Goal: Information Seeking & Learning: Learn about a topic

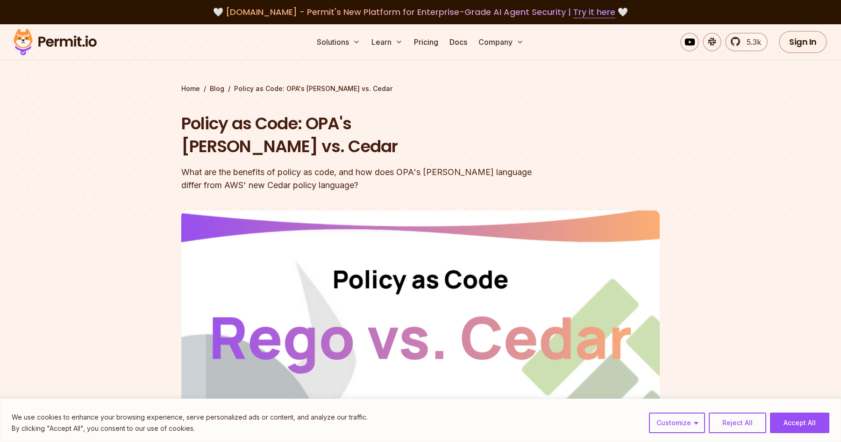
click at [815, 418] on button "Accept All" at bounding box center [799, 423] width 59 height 21
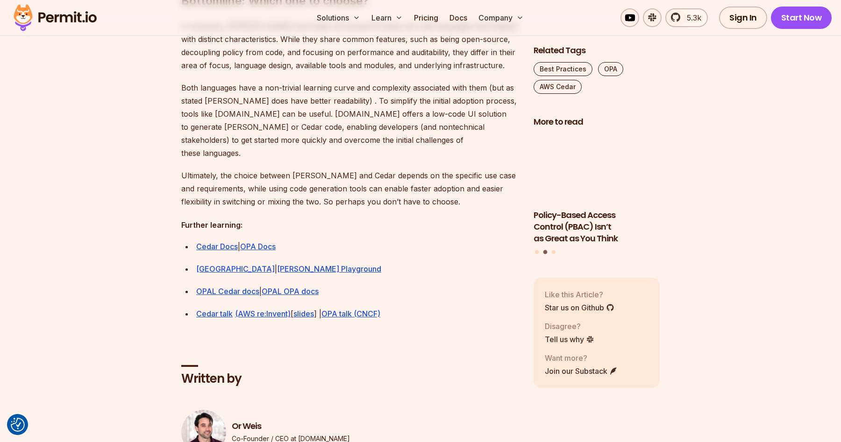
scroll to position [2615, 0]
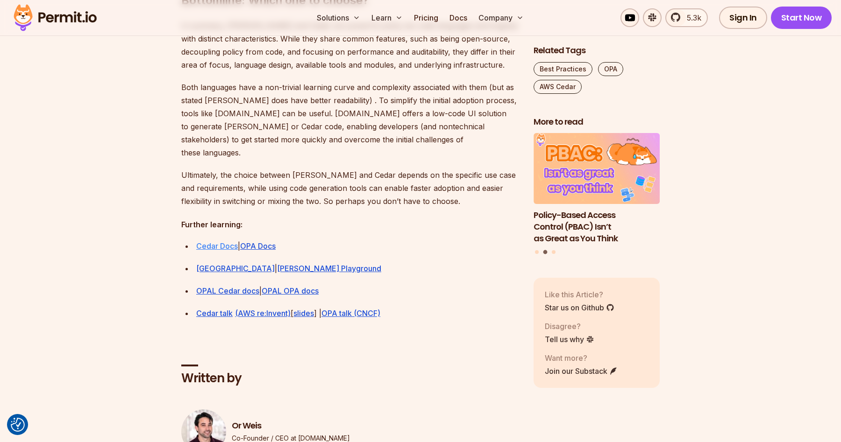
click at [224, 242] on link "Cedar Docs" at bounding box center [217, 246] width 42 height 9
click at [225, 264] on link "Cedar Playground" at bounding box center [235, 268] width 78 height 9
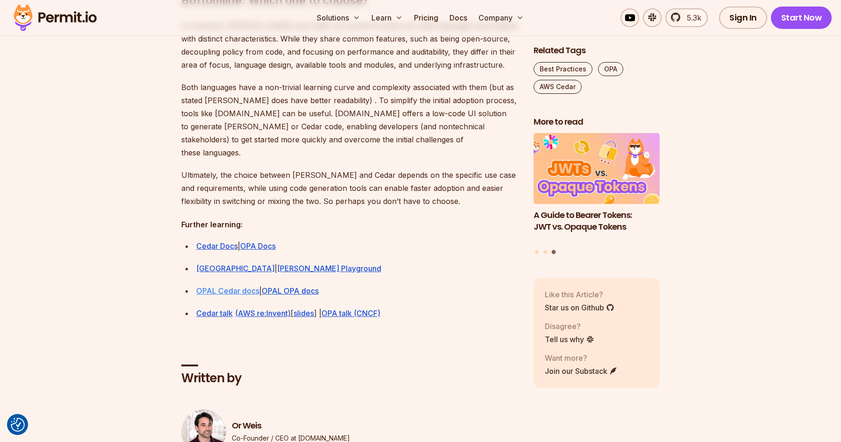
click at [228, 286] on link "OPAL Cedar docs" at bounding box center [227, 290] width 63 height 9
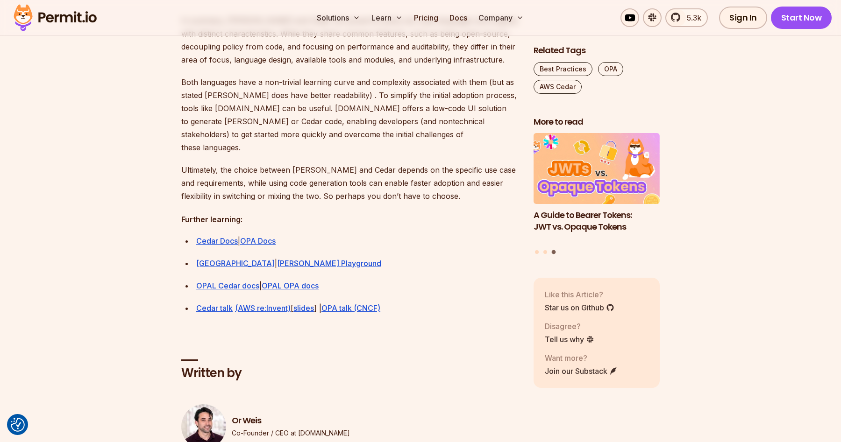
scroll to position [2622, 0]
click at [216, 302] on link "Cedar talk" at bounding box center [214, 306] width 36 height 9
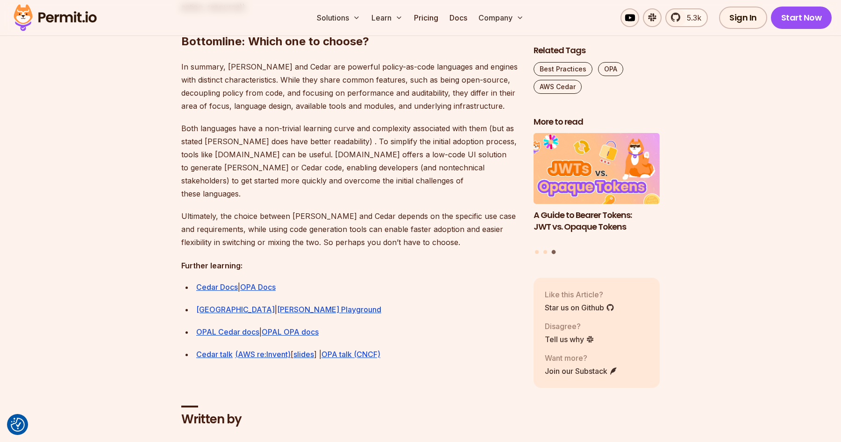
scroll to position [2560, 0]
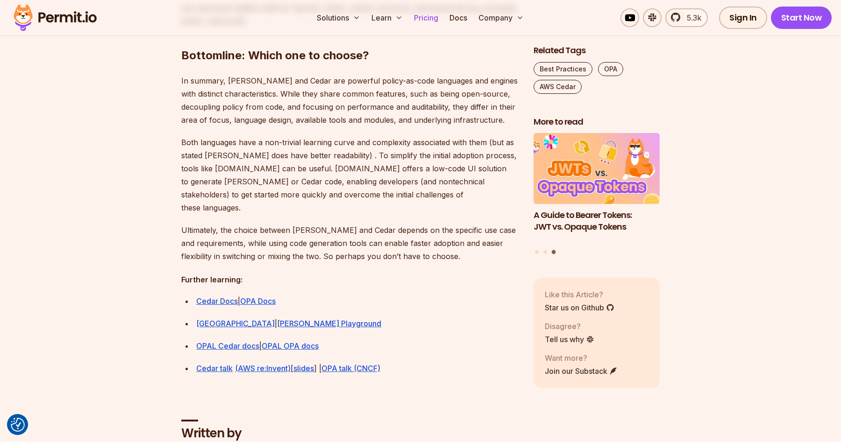
click at [426, 16] on link "Pricing" at bounding box center [426, 17] width 32 height 19
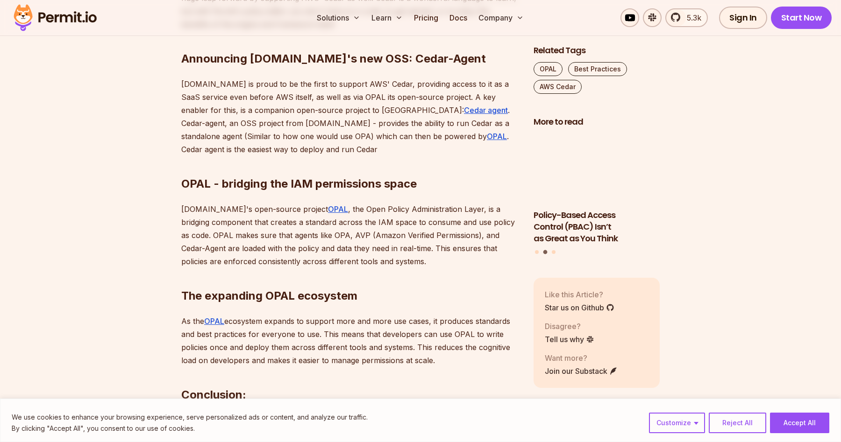
scroll to position [1067, 0]
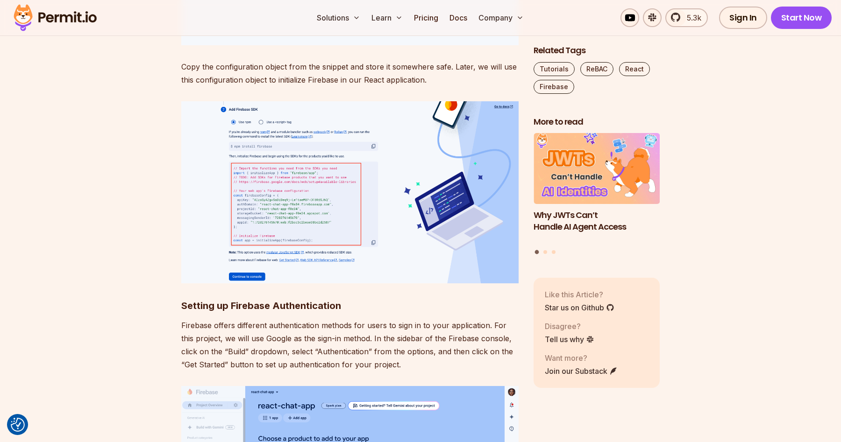
scroll to position [2274, 0]
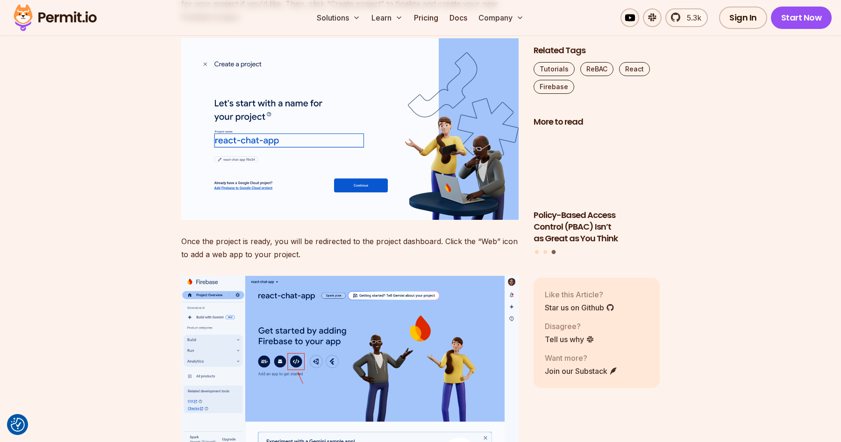
scroll to position [1655, 0]
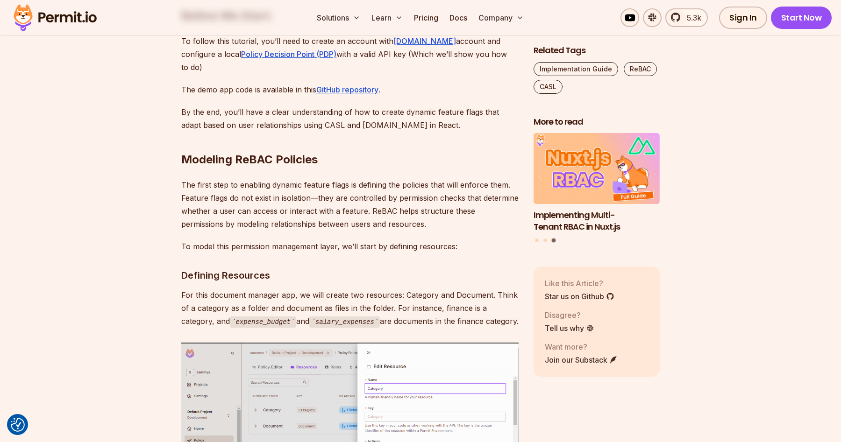
scroll to position [1038, 0]
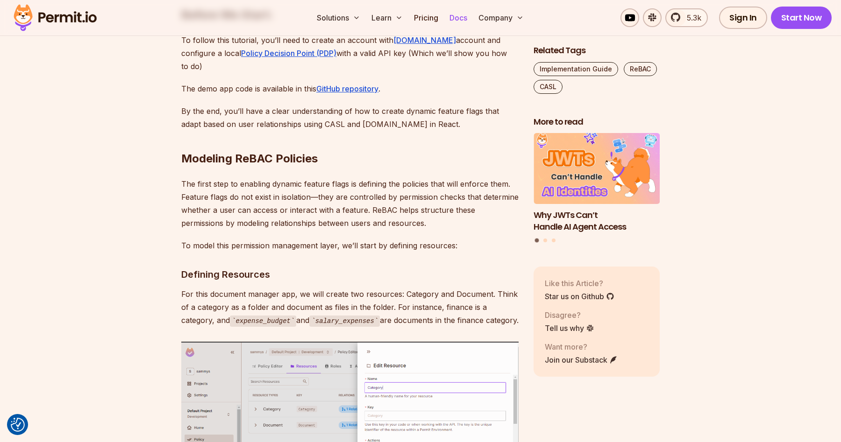
click at [463, 17] on link "Docs" at bounding box center [458, 17] width 25 height 19
